Goal: Information Seeking & Learning: Learn about a topic

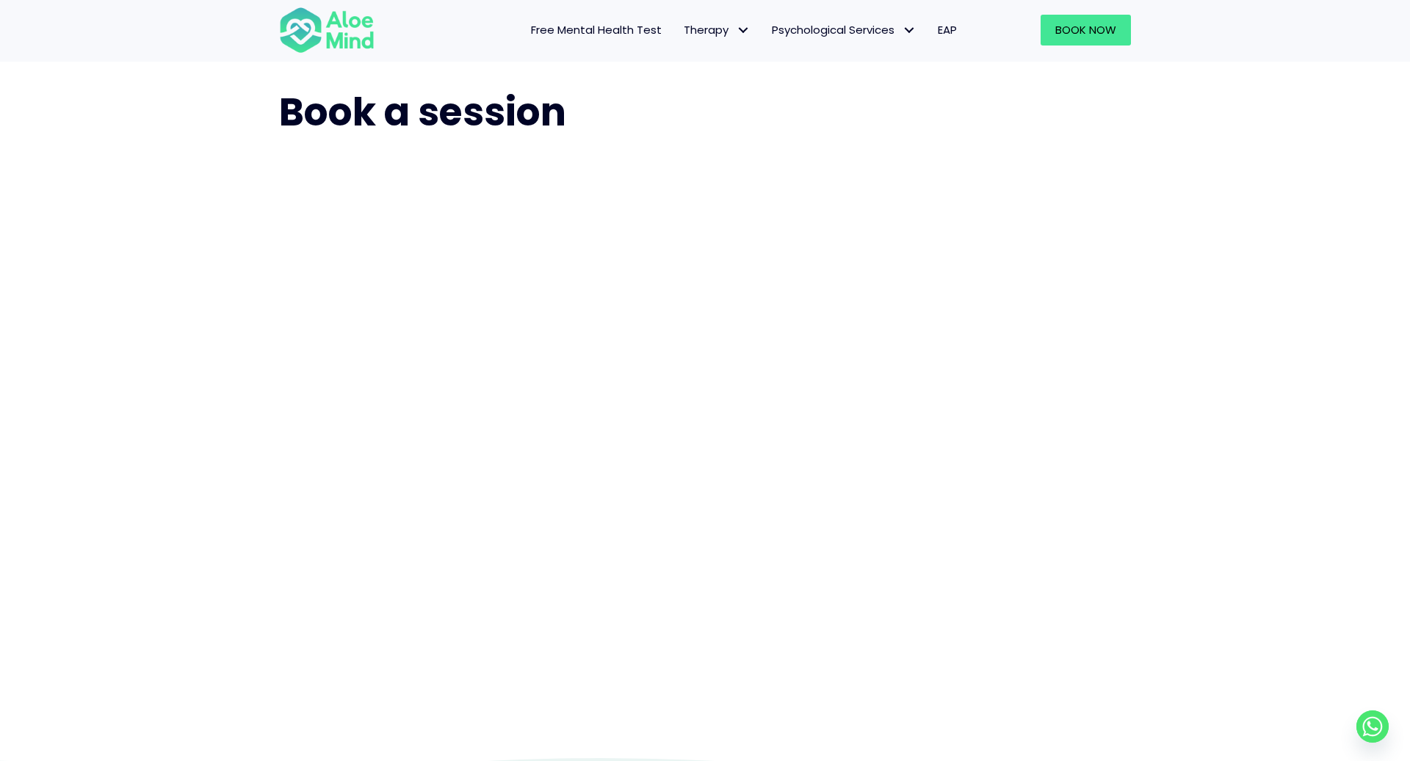
scroll to position [37, 0]
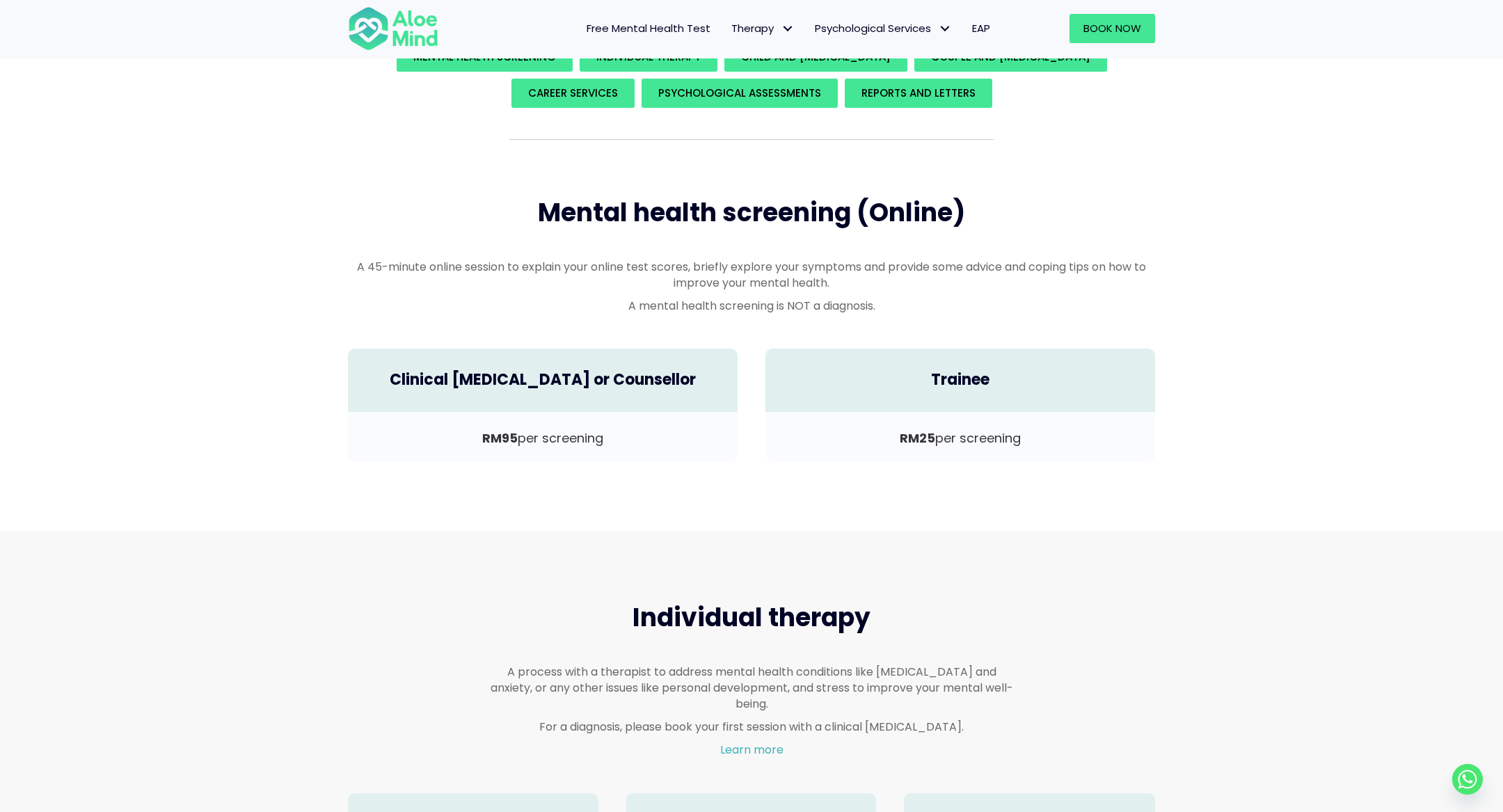
scroll to position [354, 0]
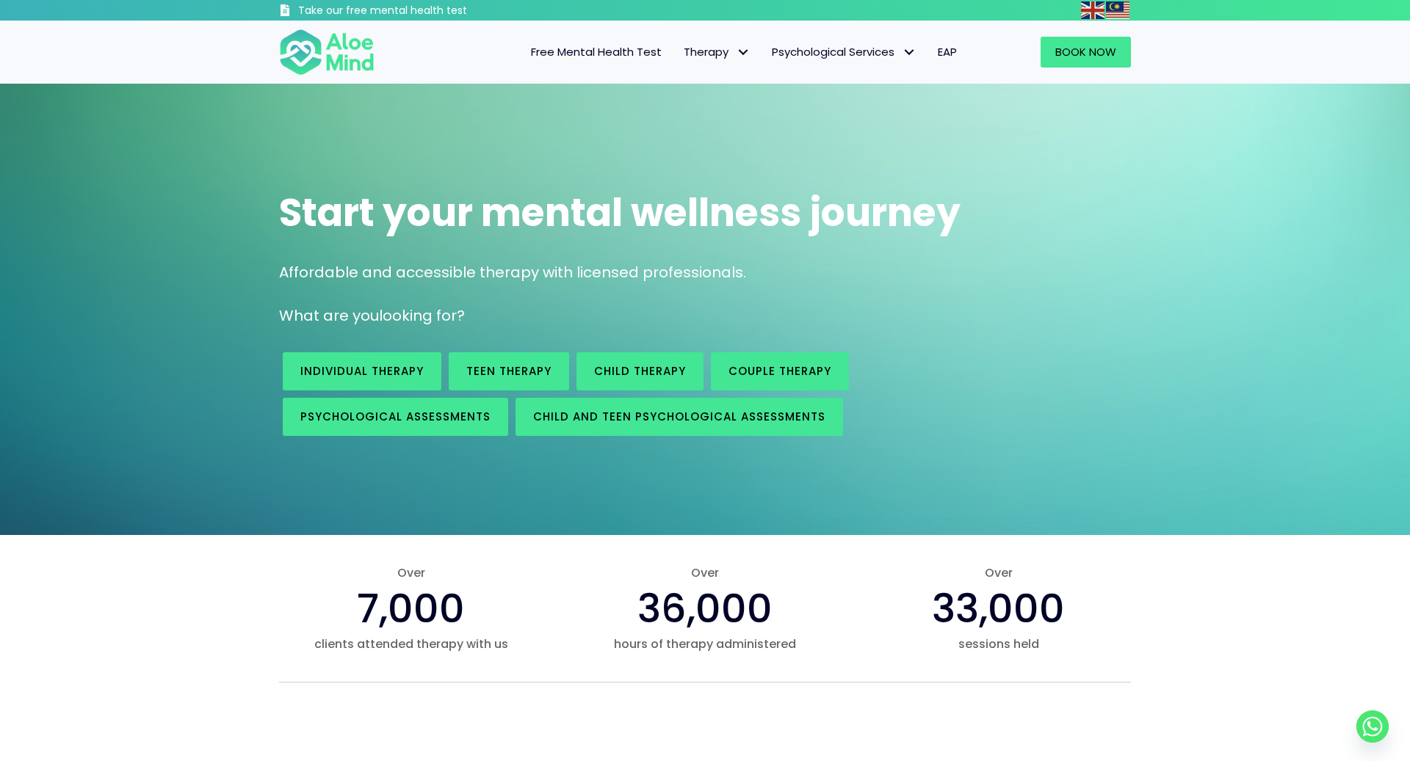
click at [603, 54] on span "Free Mental Health Test" at bounding box center [596, 51] width 131 height 15
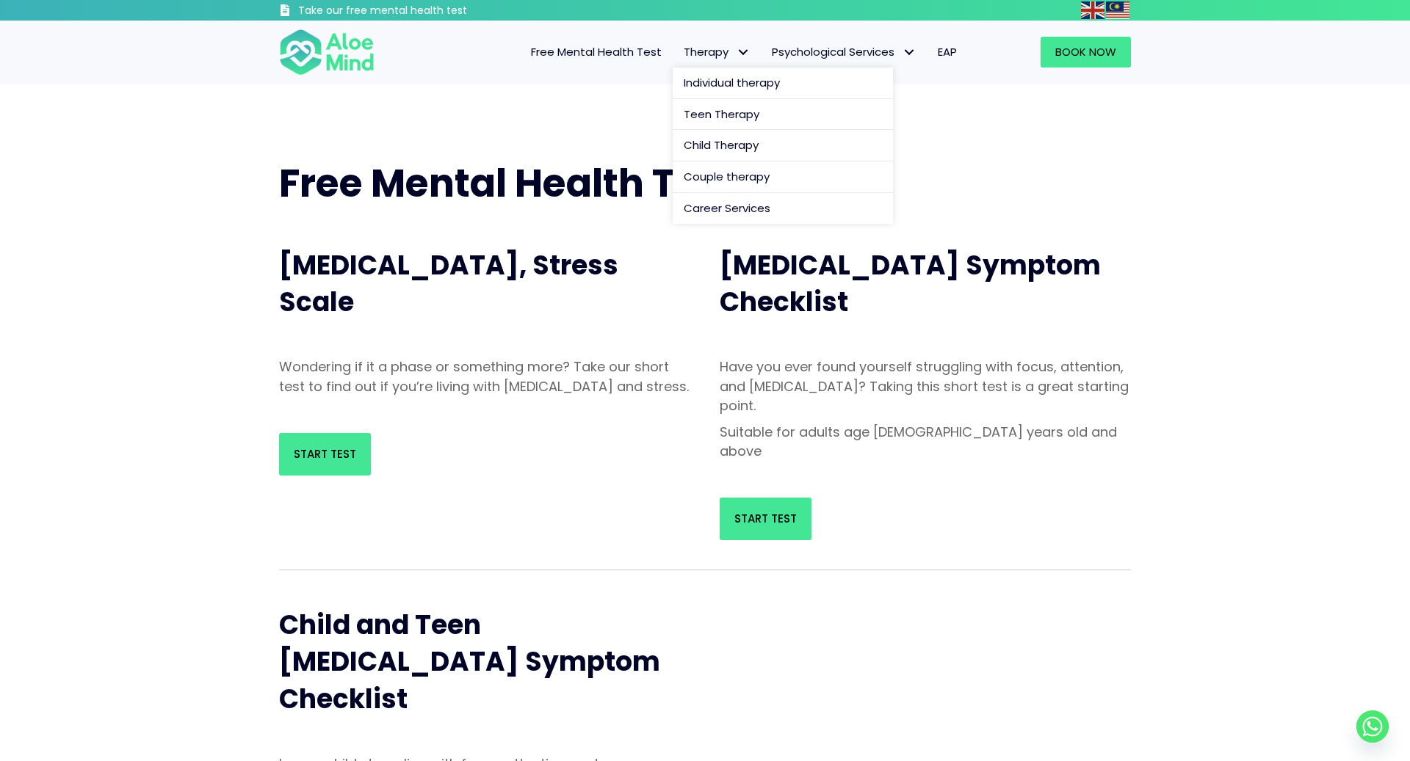
click at [706, 50] on span "Therapy" at bounding box center [717, 51] width 66 height 15
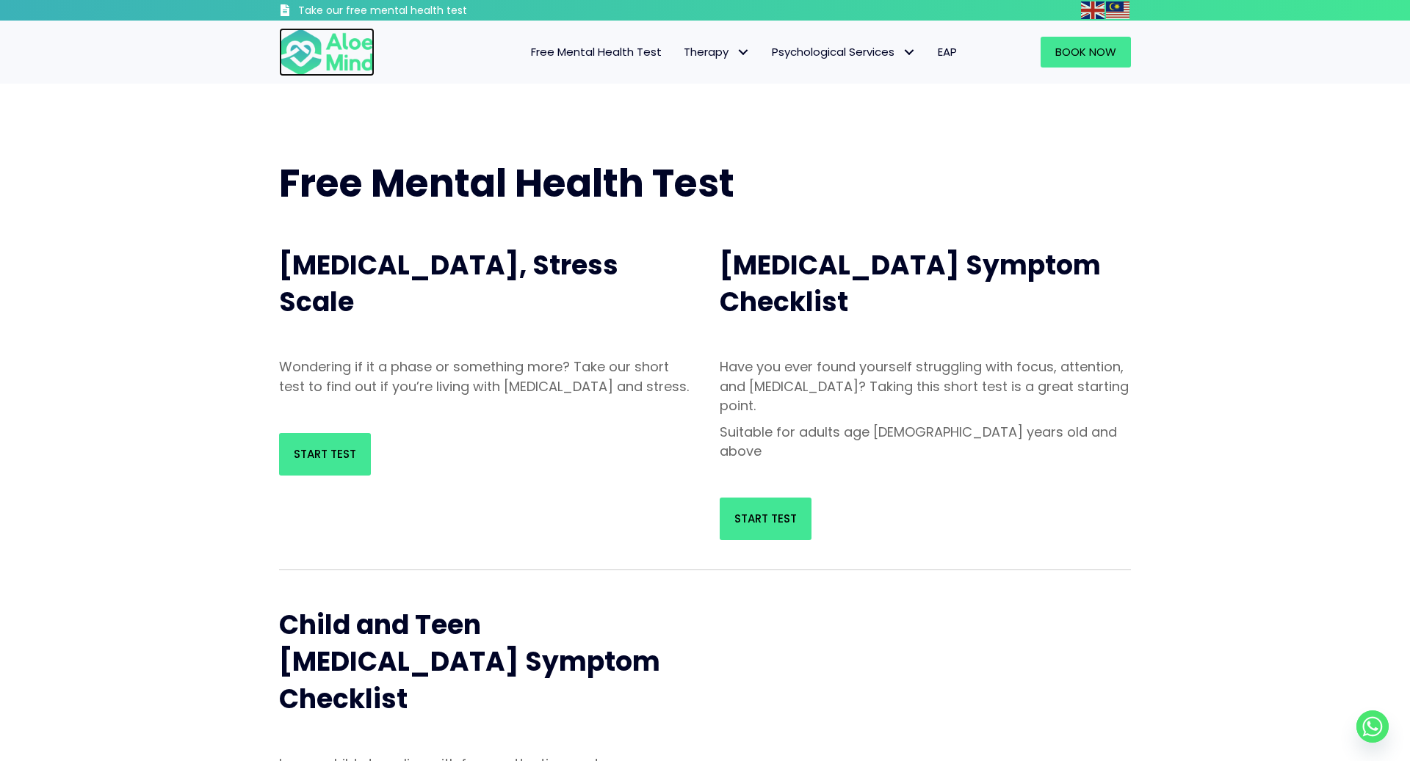
click at [355, 55] on img at bounding box center [326, 52] width 95 height 48
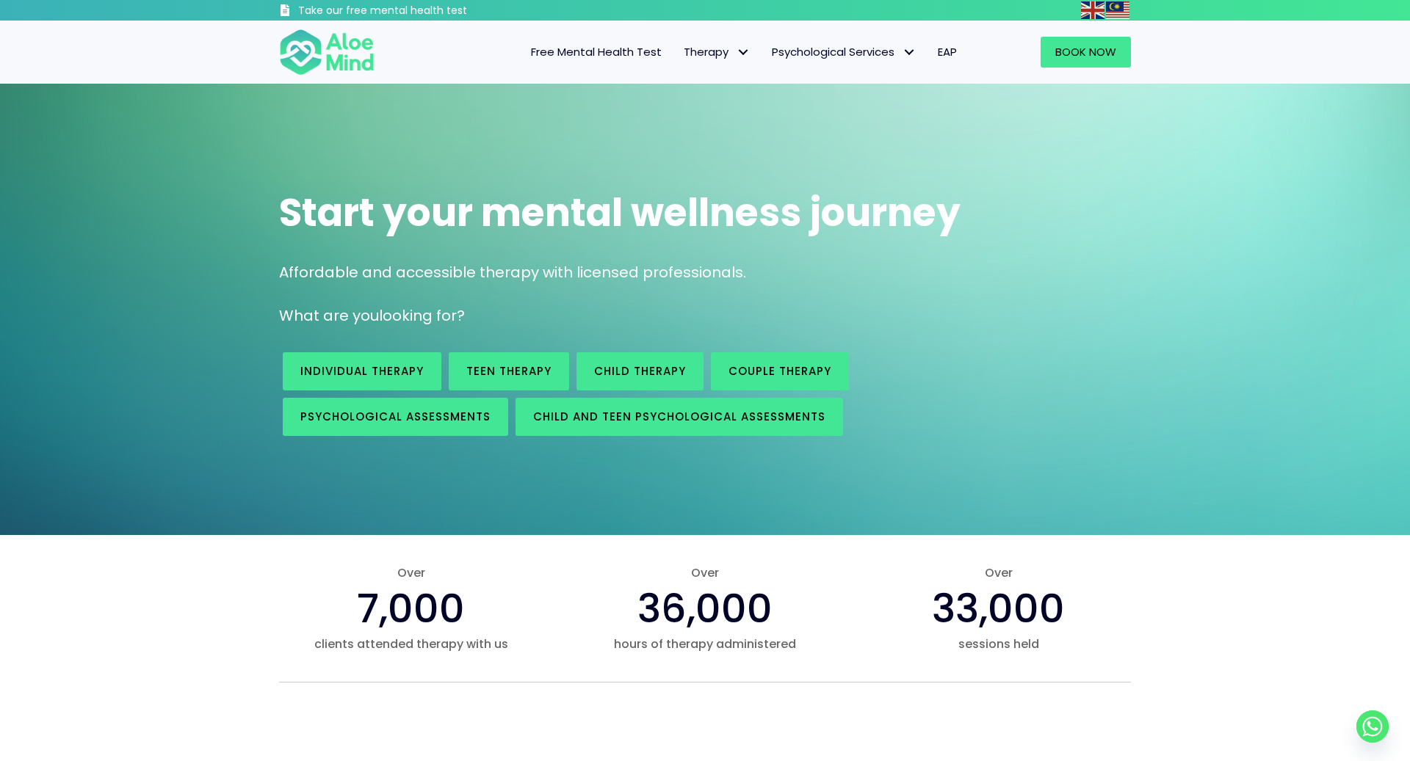
click at [899, 492] on div "Start your mental wellness journey Affordable and accessible therapy with licen…" at bounding box center [705, 310] width 1410 height 452
click at [843, 574] on div "Over 36,000 hours of therapy administered" at bounding box center [705, 608] width 294 height 117
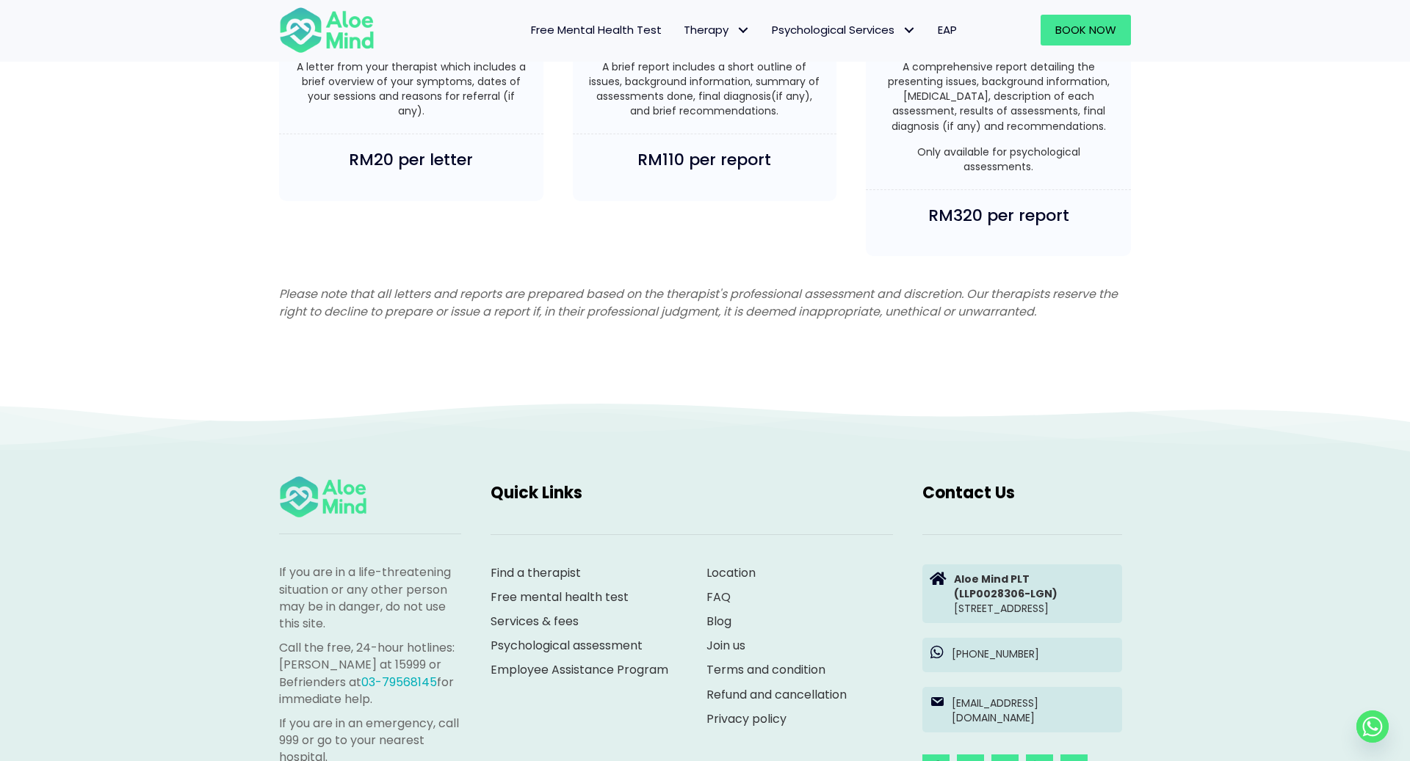
scroll to position [3502, 0]
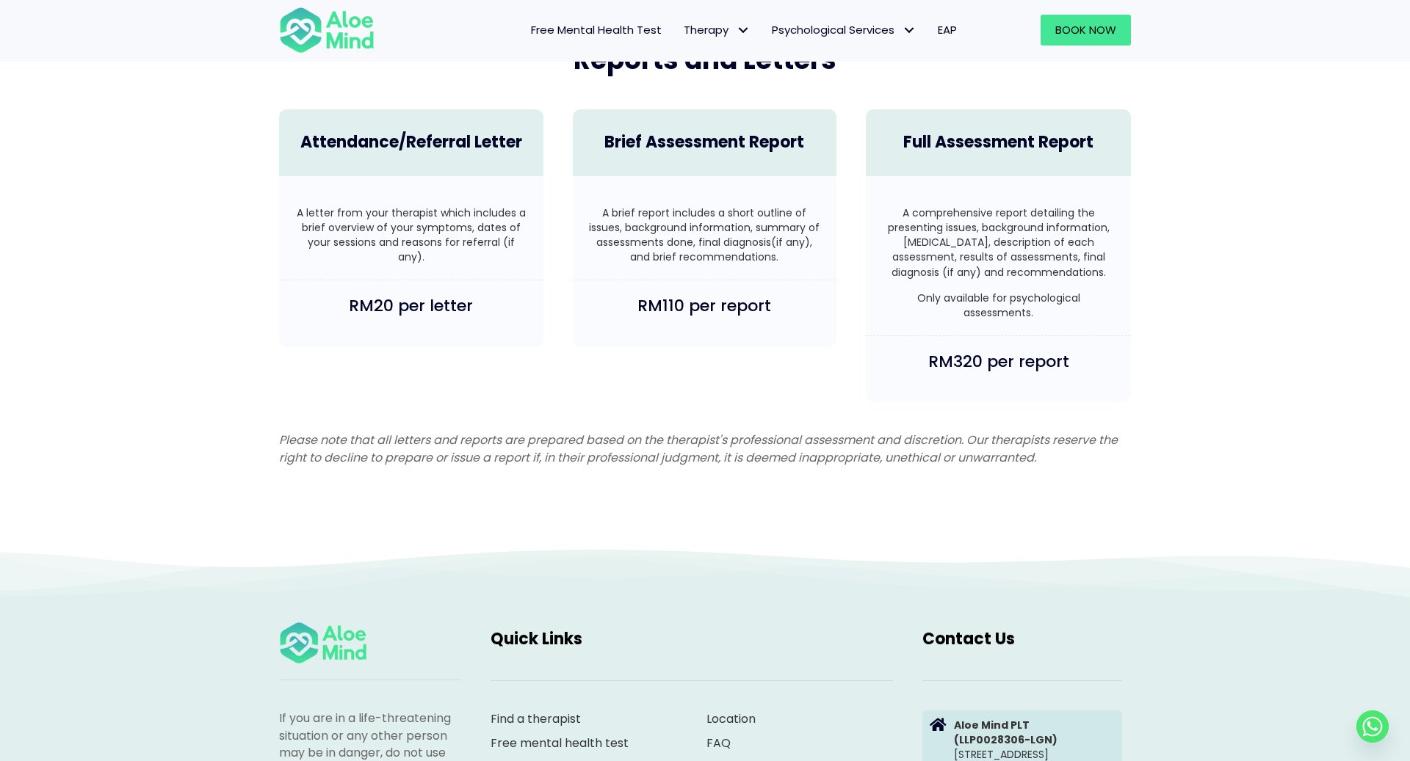
scroll to position [3543, 0]
